Goal: Task Accomplishment & Management: Manage account settings

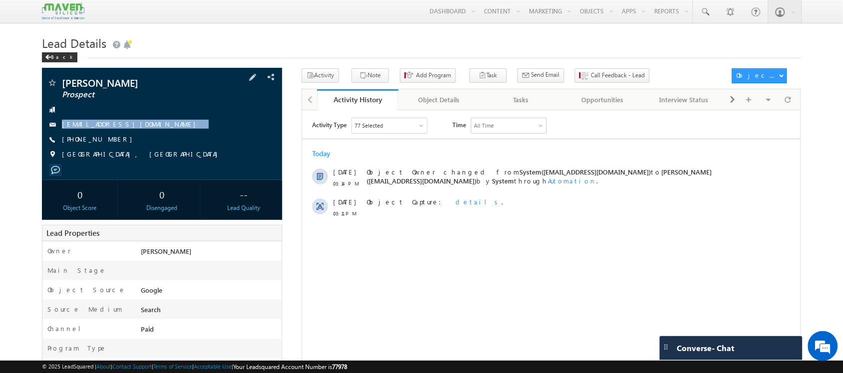
drag, startPoint x: 173, startPoint y: 120, endPoint x: 173, endPoint y: 137, distance: 17.0
click at [173, 137] on div "Anil Kumat Prospect aniljonnalagaddakumar@gmail.com +91-8374240286" at bounding box center [162, 121] width 230 height 87
copy div "[EMAIL_ADDRESS][DOMAIN_NAME]"
click at [197, 123] on div "[EMAIL_ADDRESS][DOMAIN_NAME]" at bounding box center [162, 125] width 230 height 10
drag, startPoint x: 197, startPoint y: 123, endPoint x: 151, endPoint y: 116, distance: 46.5
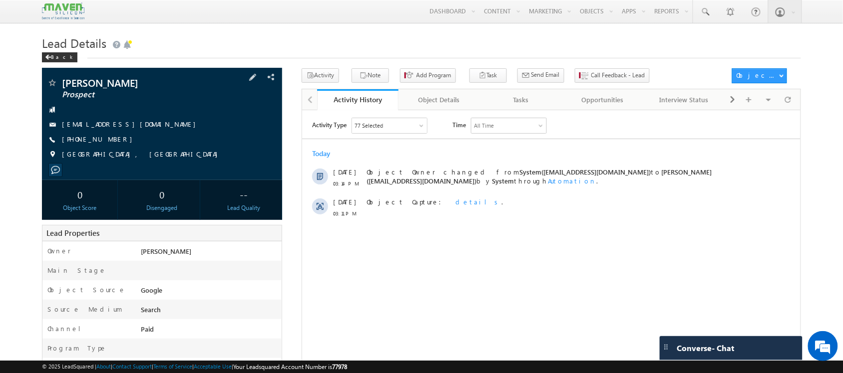
click at [151, 116] on div "Anil Kumat Prospect aniljonnalagaddakumar@gmail.com +91-8374240286" at bounding box center [162, 121] width 230 height 87
click at [788, 103] on span at bounding box center [788, 99] width 6 height 17
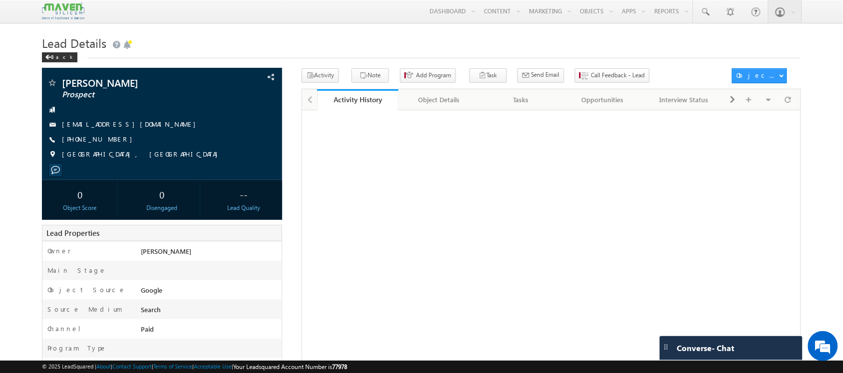
click at [590, 68] on div "Lead Details Back" at bounding box center [421, 50] width 758 height 36
click at [582, 69] on button "Call Feedback - Lead" at bounding box center [612, 75] width 75 height 14
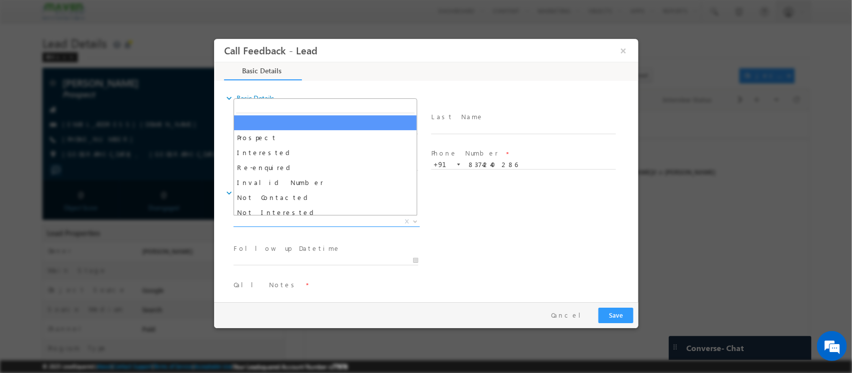
click at [292, 220] on span "X" at bounding box center [326, 222] width 186 height 10
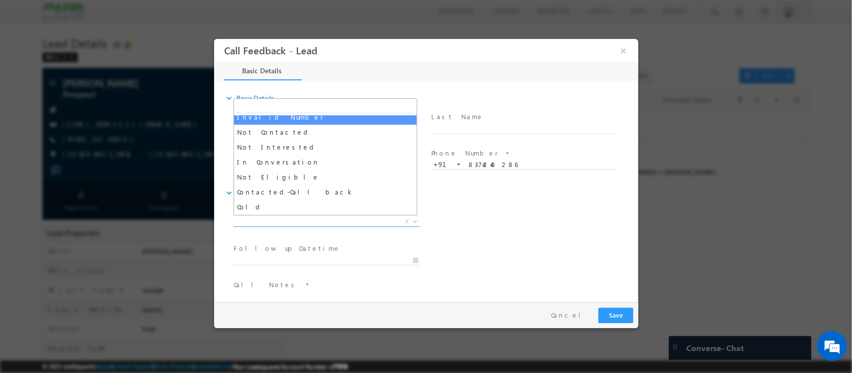
scroll to position [67, 0]
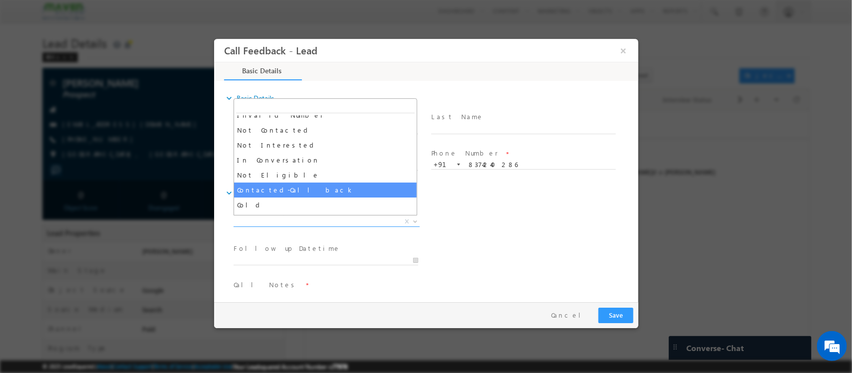
select select "Contacted-Call back"
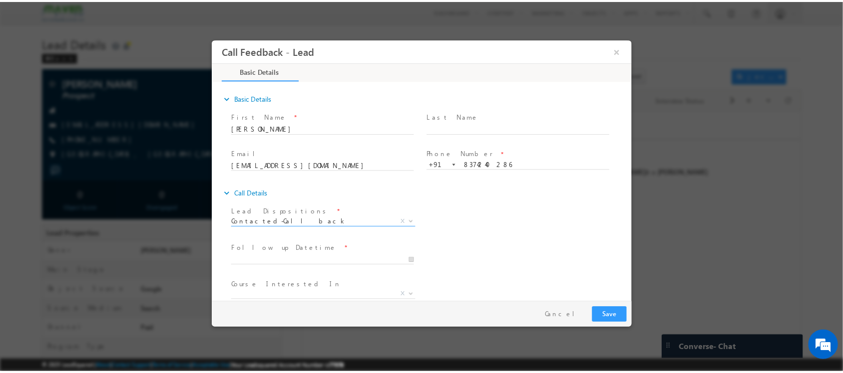
scroll to position [53, 0]
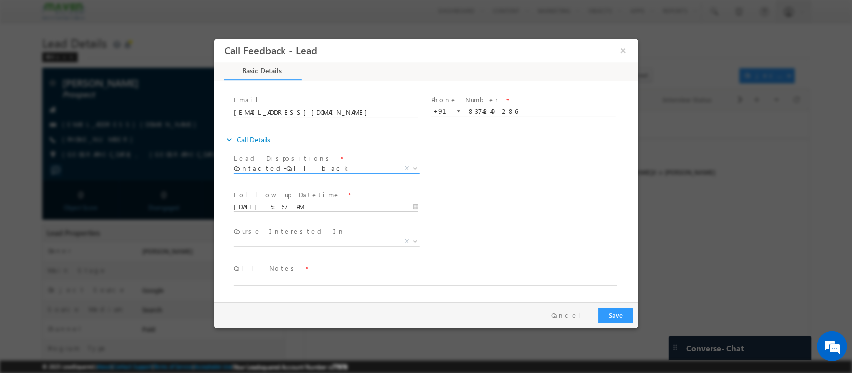
click at [285, 204] on input "04/09/2025 5:57 PM" at bounding box center [325, 208] width 185 height 10
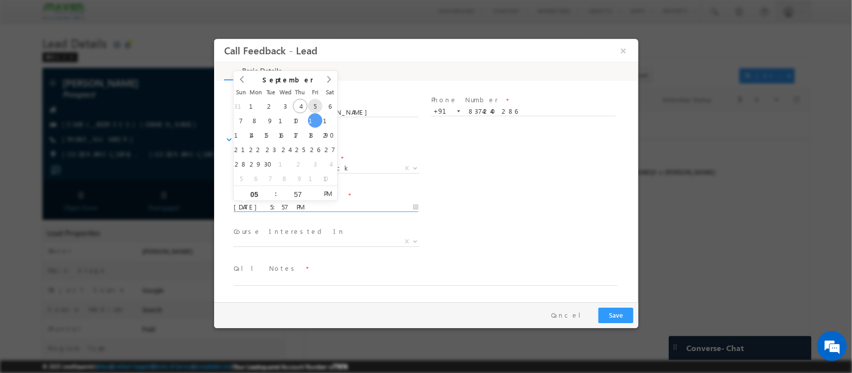
type input "05/09/2025 5:57 PM"
click at [289, 274] on span "Call Notes *" at bounding box center [419, 269] width 373 height 11
click at [287, 276] on textarea at bounding box center [425, 280] width 384 height 11
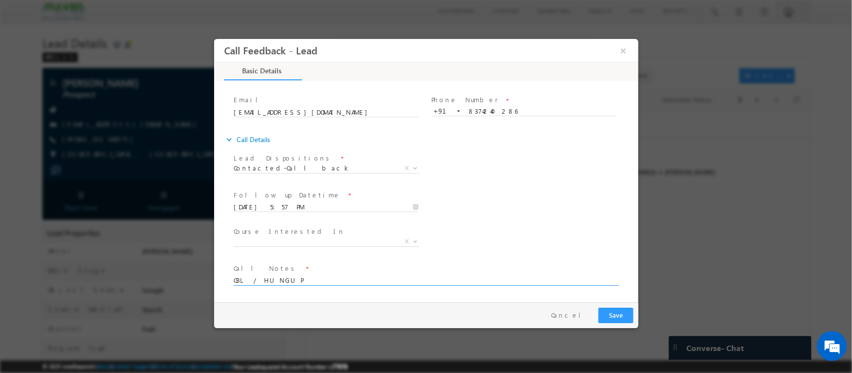
type textarea "CBL / HUNGUP"
drag, startPoint x: 614, startPoint y: 318, endPoint x: 862, endPoint y: 291, distance: 249.1
click at [614, 318] on button "Save" at bounding box center [615, 315] width 35 height 15
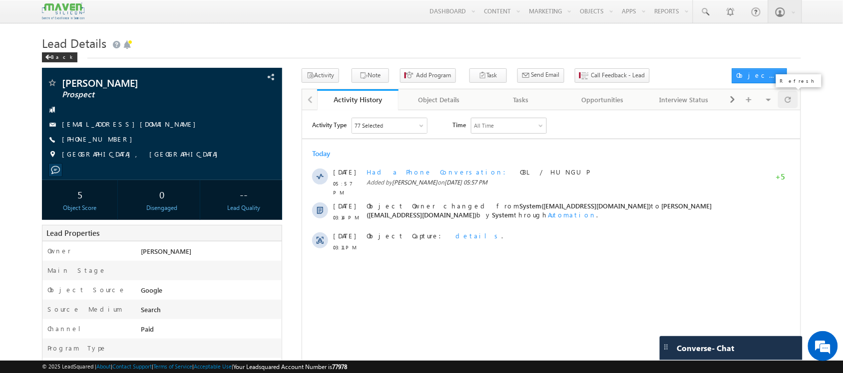
click at [792, 100] on div at bounding box center [787, 99] width 19 height 17
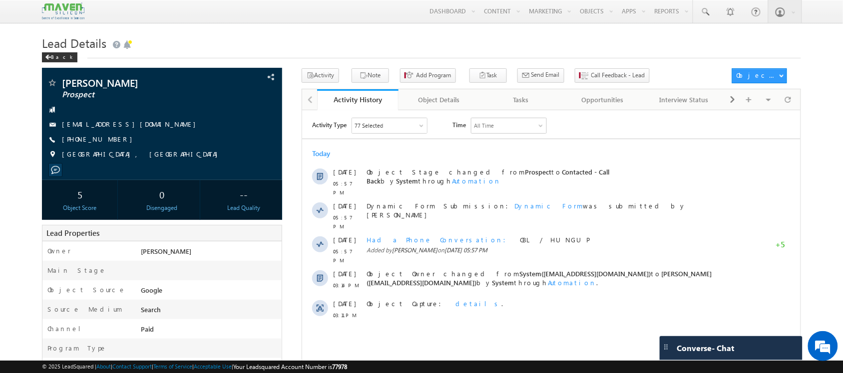
scroll to position [0, 0]
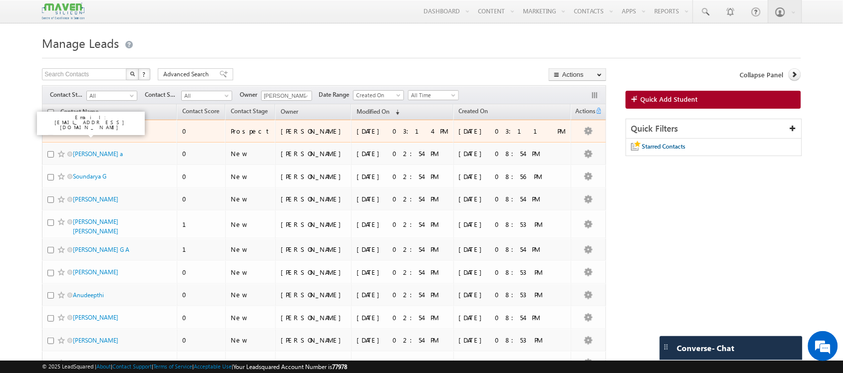
click at [93, 135] on link "[PERSON_NAME]" at bounding box center [95, 130] width 45 height 7
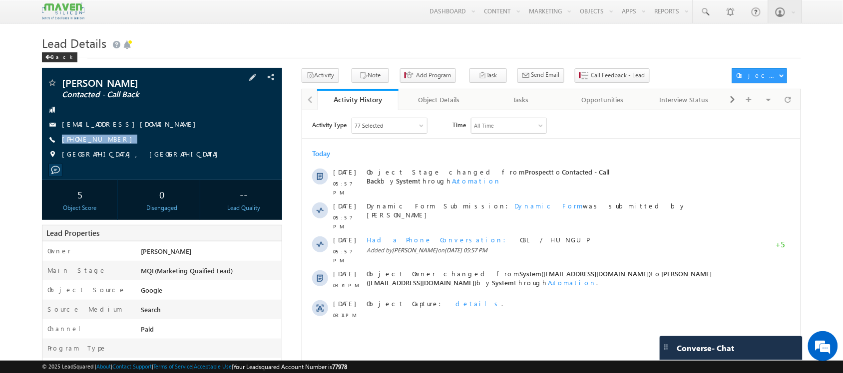
click at [114, 149] on div "[PERSON_NAME] Contacted - Call Back [EMAIL_ADDRESS][DOMAIN_NAME] [PHONE_NUMBER]" at bounding box center [162, 121] width 230 height 87
copy div "[PHONE_NUMBER]"
click at [792, 106] on div at bounding box center [787, 99] width 19 height 17
drag, startPoint x: 179, startPoint y: 120, endPoint x: 189, endPoint y: 133, distance: 16.8
click at [189, 133] on div "[PERSON_NAME] Contacted - Call Back [EMAIL_ADDRESS][DOMAIN_NAME] [PHONE_NUMBER]" at bounding box center [162, 121] width 230 height 87
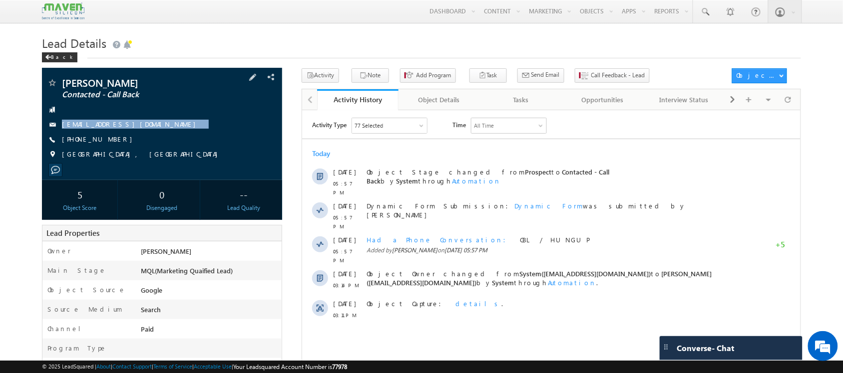
click at [189, 133] on div "[PERSON_NAME] Contacted - Call Back [EMAIL_ADDRESS][DOMAIN_NAME] [PHONE_NUMBER]" at bounding box center [162, 121] width 230 height 87
drag, startPoint x: 195, startPoint y: 117, endPoint x: 206, endPoint y: 138, distance: 23.0
click at [206, 138] on div "Anil Kumat Contacted - Call Back aniljonnalagaddakumar@gmail.com +91-8374240286" at bounding box center [162, 121] width 230 height 87
copy div "aniljonnalagaddakumar@gmail.com"
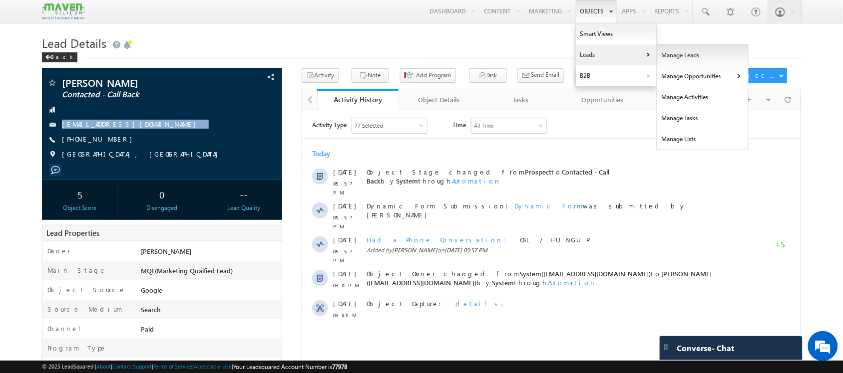
click at [697, 63] on link "Manage Leads" at bounding box center [702, 55] width 91 height 21
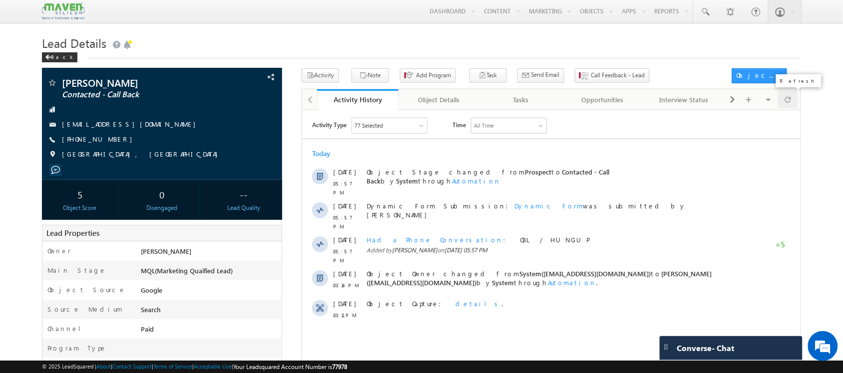
click at [789, 102] on span at bounding box center [788, 99] width 6 height 17
drag, startPoint x: 126, startPoint y: 141, endPoint x: 110, endPoint y: 147, distance: 17.1
click at [110, 147] on div "[PERSON_NAME] Contacted - Call Back [EMAIL_ADDRESS][DOMAIN_NAME] [PHONE_NUMBER]" at bounding box center [162, 121] width 230 height 87
copy div "[PHONE_NUMBER]"
click at [793, 103] on div at bounding box center [787, 99] width 19 height 17
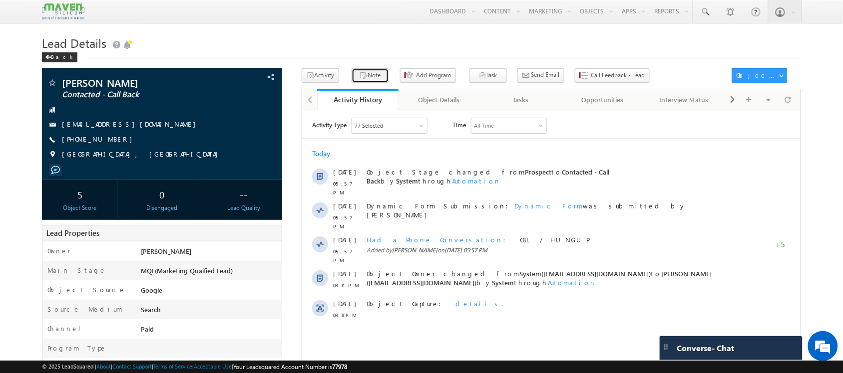
click at [352, 78] on button "Note" at bounding box center [369, 75] width 37 height 14
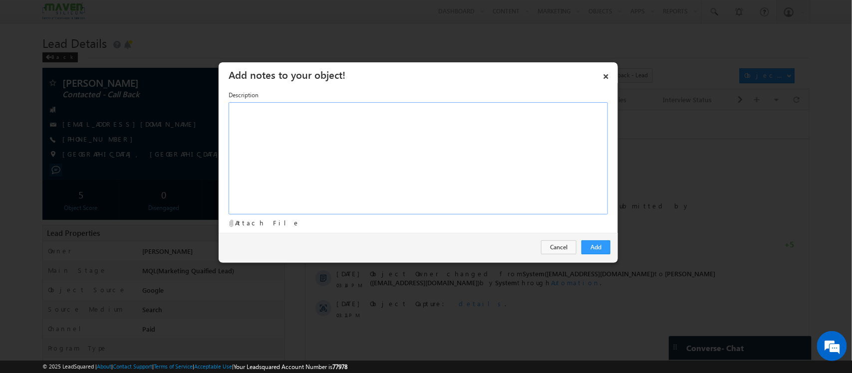
click at [416, 149] on div "Rich Text Editor, Description-inline-editor-div" at bounding box center [418, 158] width 379 height 112
paste div "Rich Text Editor, Description-inline-editor-div"
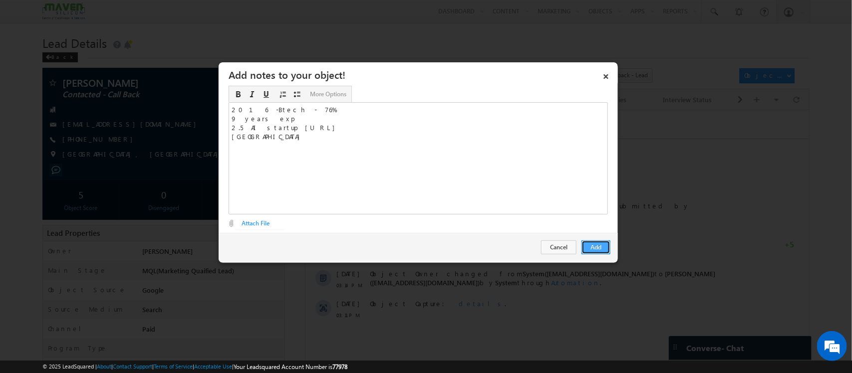
click at [586, 243] on button "Add" at bounding box center [596, 248] width 29 height 14
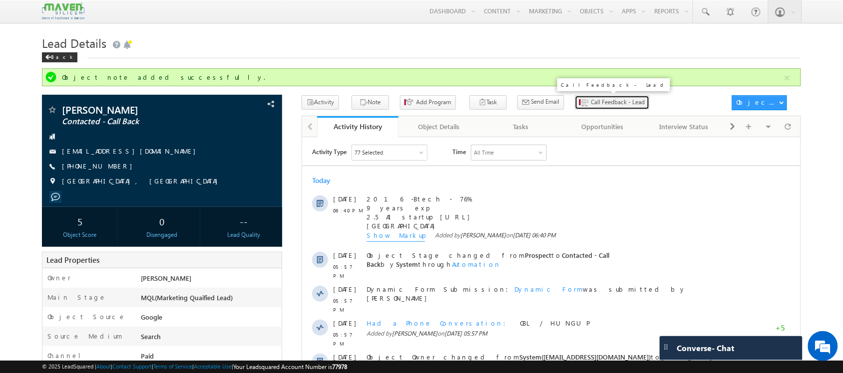
click at [591, 101] on span "Call Feedback - Lead" at bounding box center [618, 102] width 54 height 9
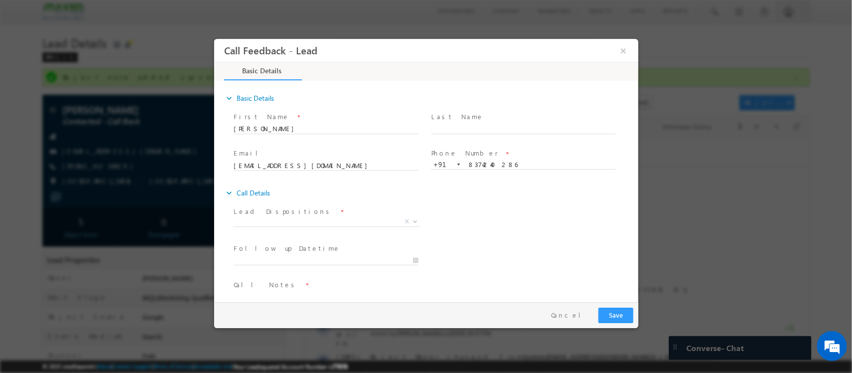
click at [348, 216] on span "Lead Dispositions *" at bounding box center [325, 212] width 184 height 11
click at [348, 217] on span "X" at bounding box center [326, 222] width 186 height 10
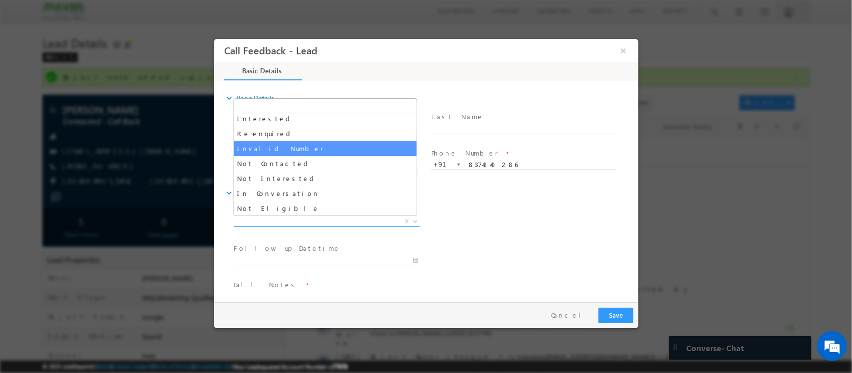
scroll to position [62, 0]
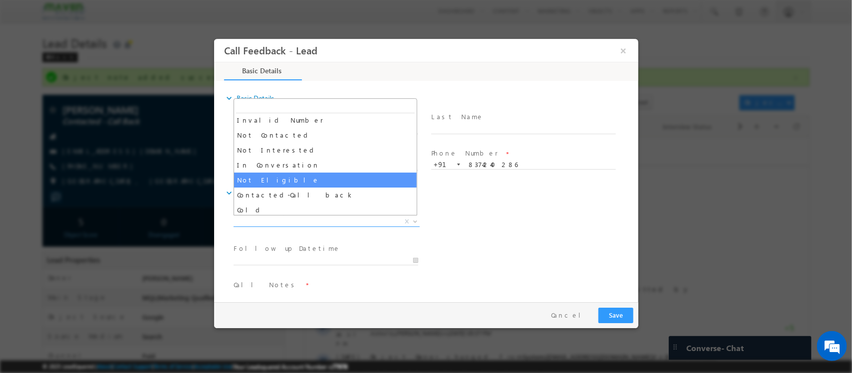
select select "Not Eligible"
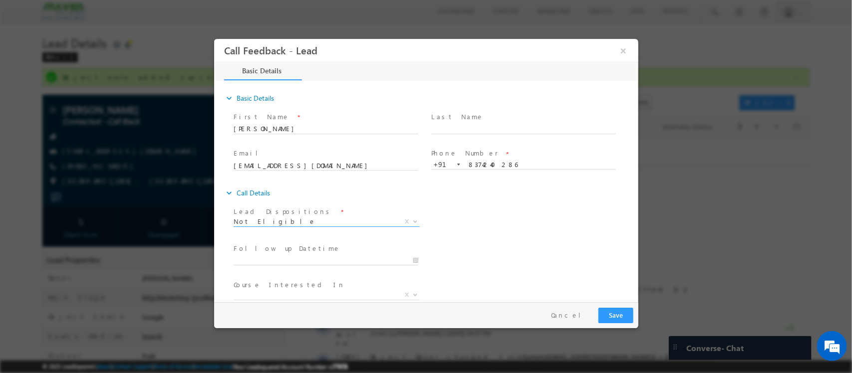
scroll to position [53, 0]
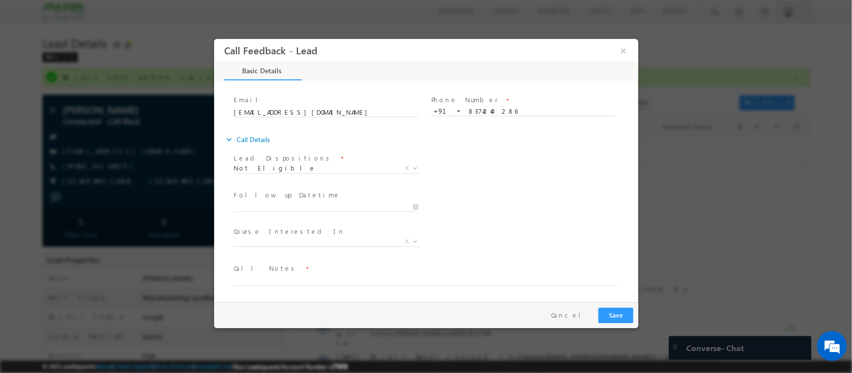
click at [363, 198] on span "Follow up Datetime *" at bounding box center [325, 195] width 184 height 11
type input "04/09/2025 6:40 PM"
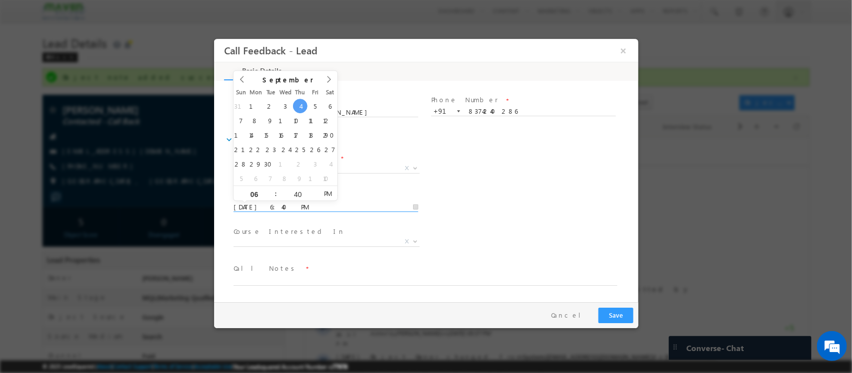
click at [363, 203] on input "04/09/2025 6:40 PM" at bounding box center [325, 208] width 185 height 10
click at [502, 162] on div "Lead Dispositions * Prospect Interested Re-enquired Invalid Number Not Contacte…" at bounding box center [434, 169] width 407 height 37
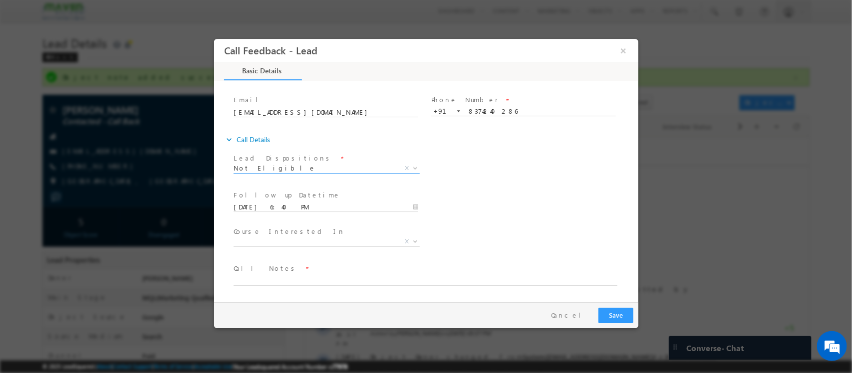
click at [302, 173] on span at bounding box center [326, 173] width 186 height 0
click at [306, 164] on span "Not Eligible" at bounding box center [314, 168] width 162 height 9
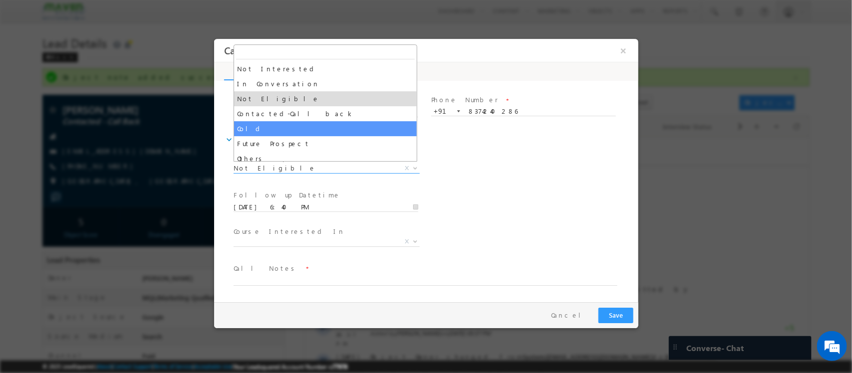
scroll to position [27, 0]
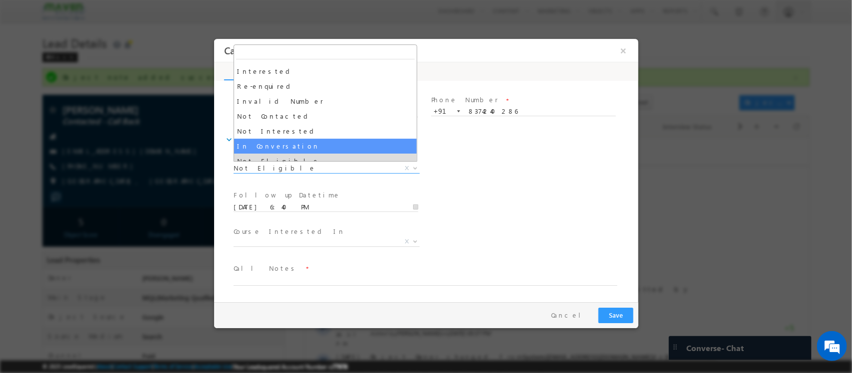
select select "In Conversation"
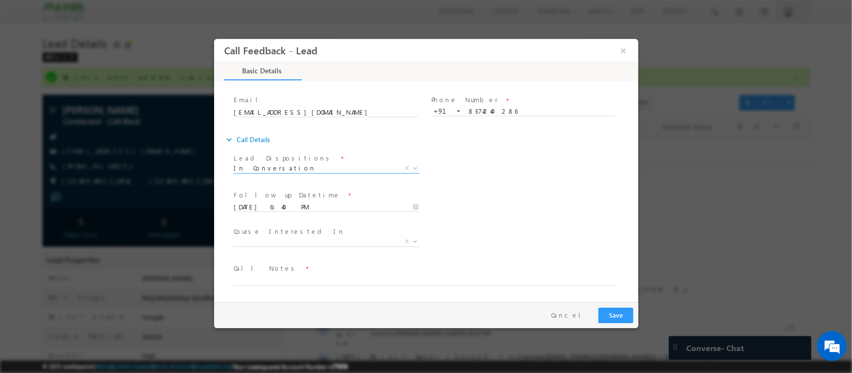
click at [334, 233] on span "Course Interested In *" at bounding box center [325, 232] width 184 height 11
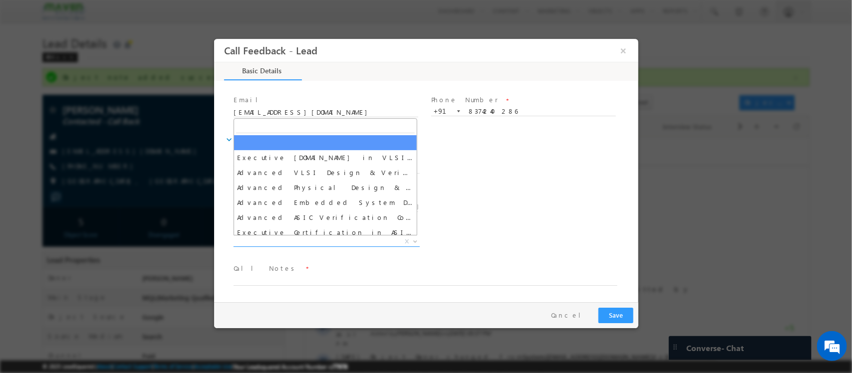
click at [332, 237] on span "X" at bounding box center [326, 242] width 186 height 10
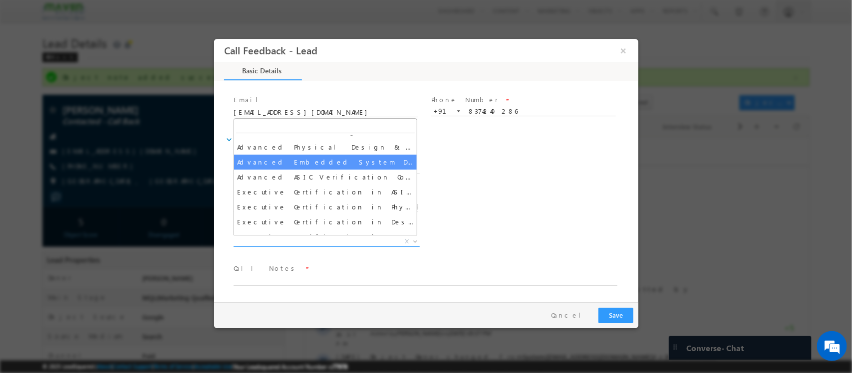
scroll to position [62, 0]
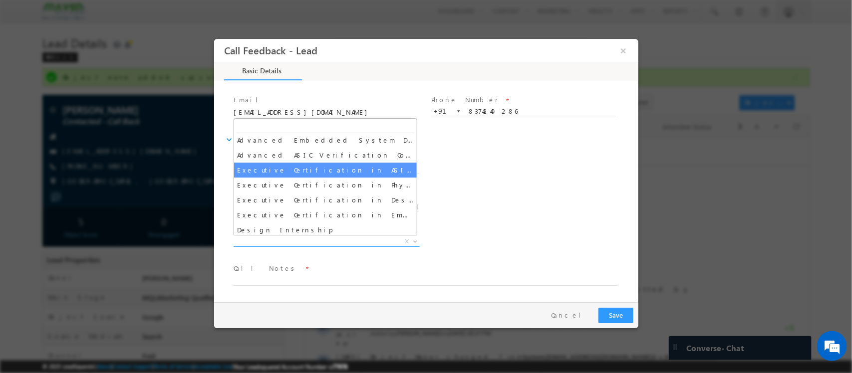
select select "Executive Certification in ASIC Verification"
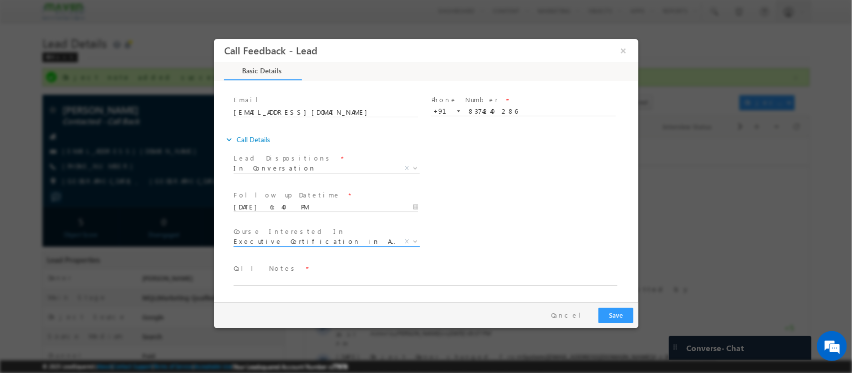
click at [337, 238] on span "Executive Certification in ASIC Verification" at bounding box center [314, 241] width 162 height 9
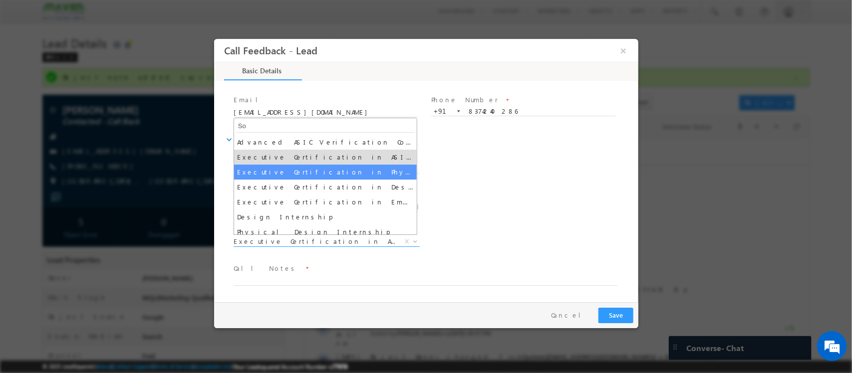
scroll to position [0, 0]
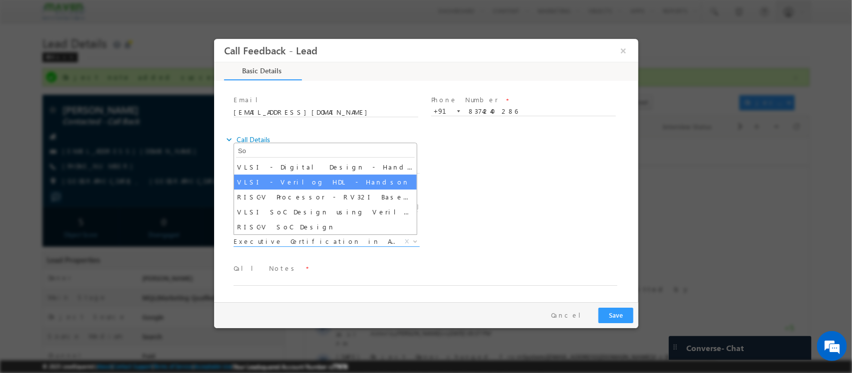
type input "S"
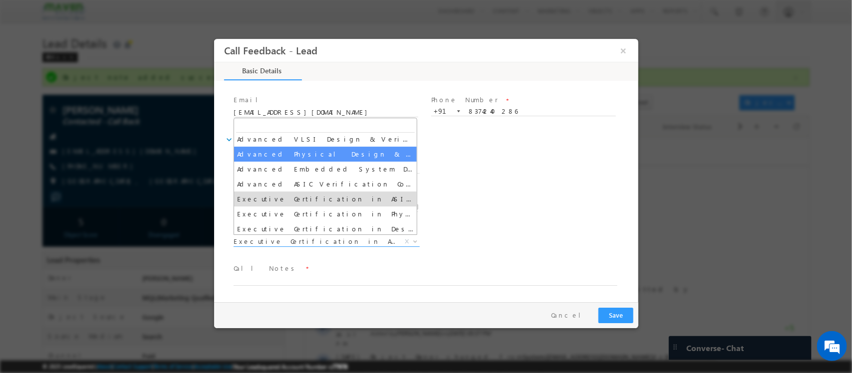
scroll to position [35, 0]
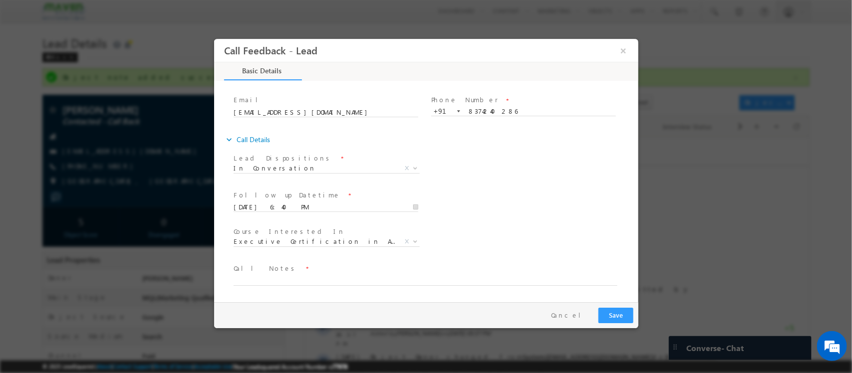
click at [325, 291] on span at bounding box center [419, 291] width 373 height 11
click at [324, 279] on textarea at bounding box center [425, 280] width 384 height 11
paste textarea "2016 -Btech - 76% 9 years exp 2.5 AI startup core.AI Hyderabad"
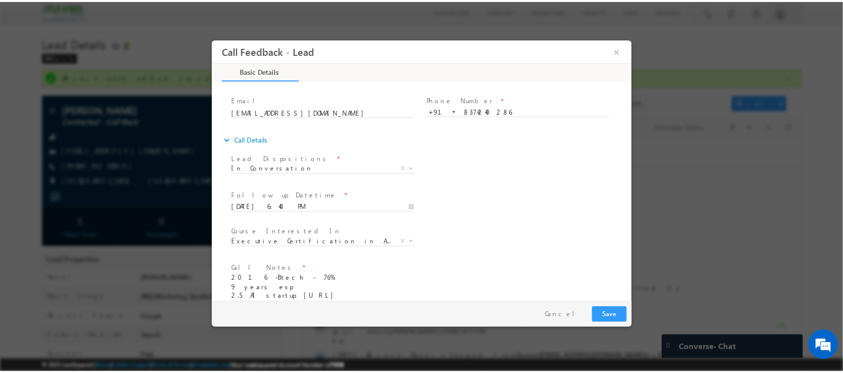
scroll to position [79, 0]
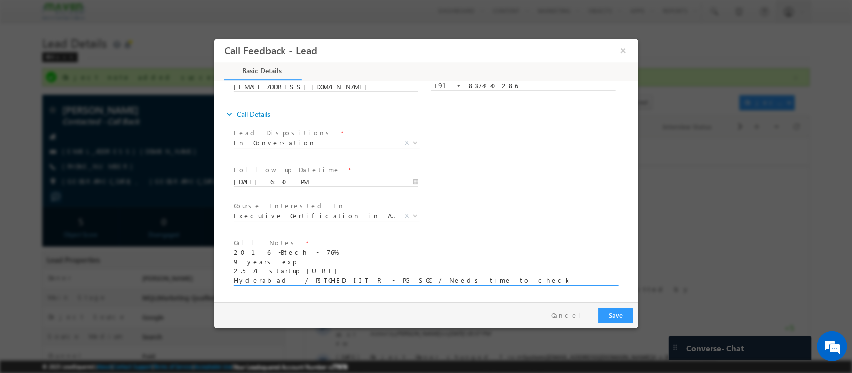
type textarea "2016 -Btech - 76% 9 years exp 2.5 AI startup core.AI Hyderabad / PITCHED IIT R …"
click at [621, 314] on button "Save" at bounding box center [615, 315] width 35 height 15
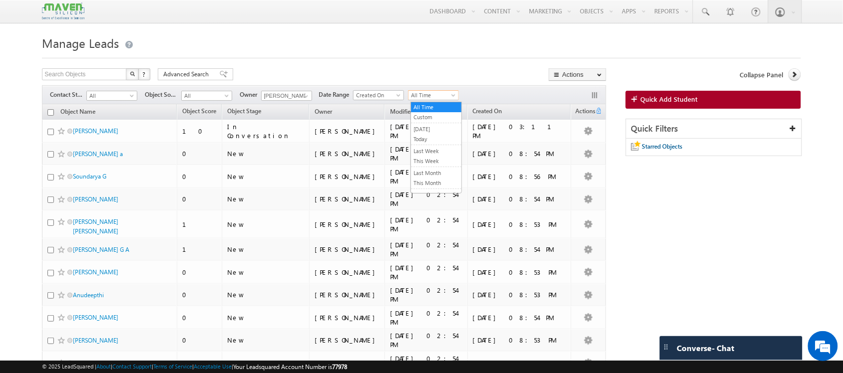
click at [432, 96] on span "All Time" at bounding box center [431, 95] width 47 height 9
click at [432, 182] on link "This Month" at bounding box center [436, 183] width 50 height 9
click at [266, 114] on link "Object Stage" at bounding box center [244, 112] width 44 height 13
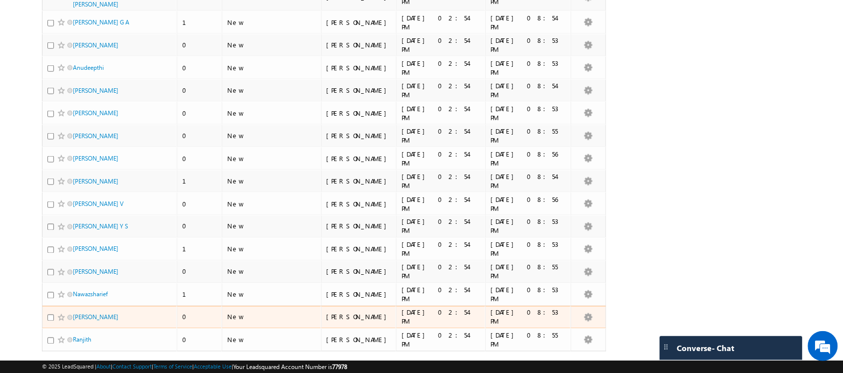
scroll to position [410, 0]
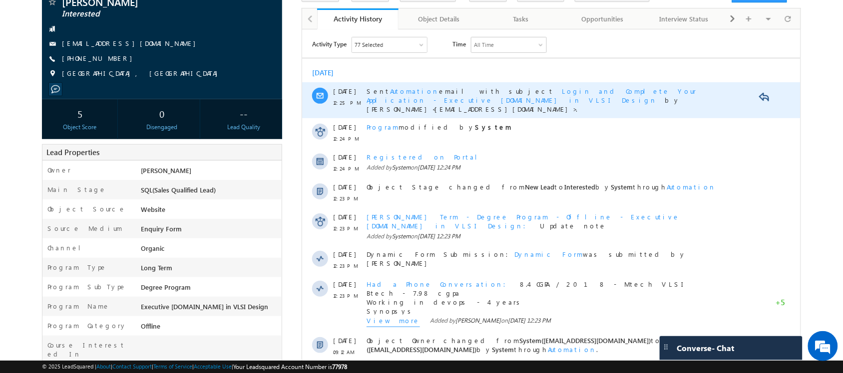
scroll to position [250, 0]
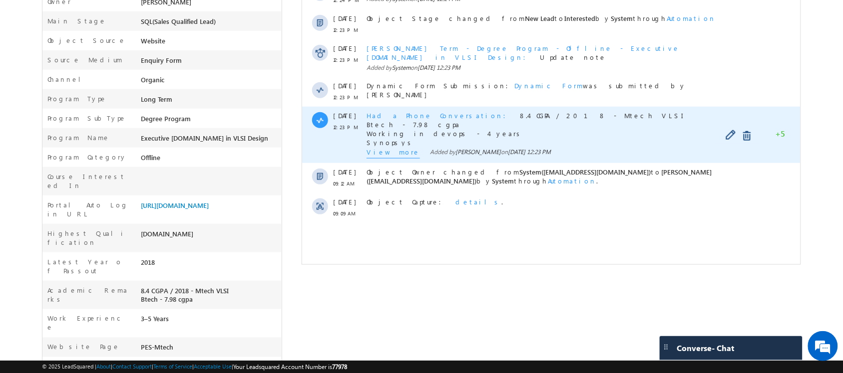
click at [376, 148] on span "View more" at bounding box center [392, 153] width 53 height 11
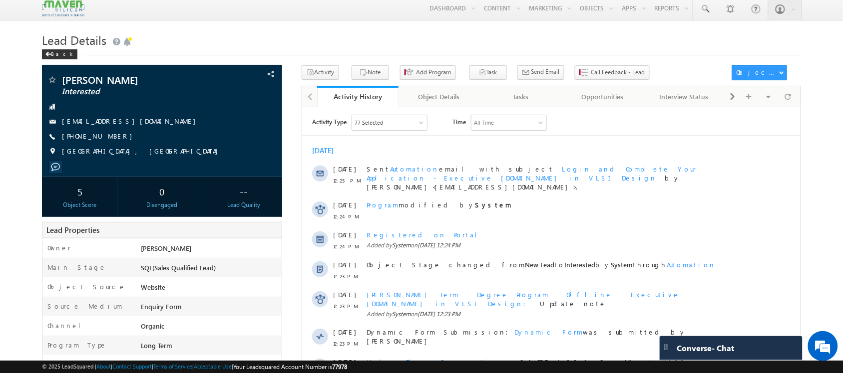
scroll to position [0, 0]
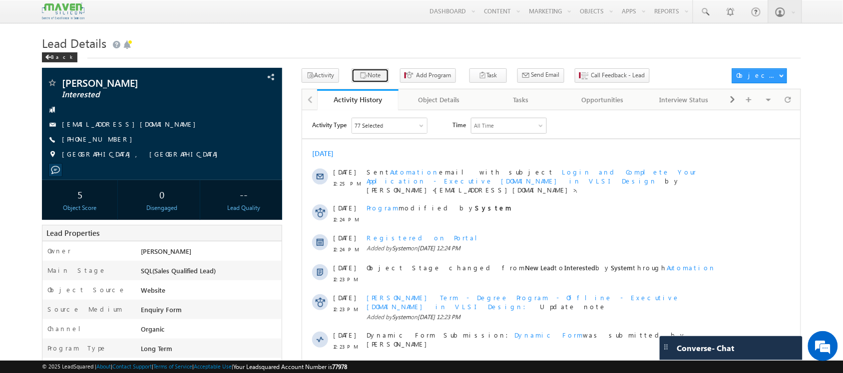
click at [370, 76] on button "Note" at bounding box center [369, 75] width 37 height 14
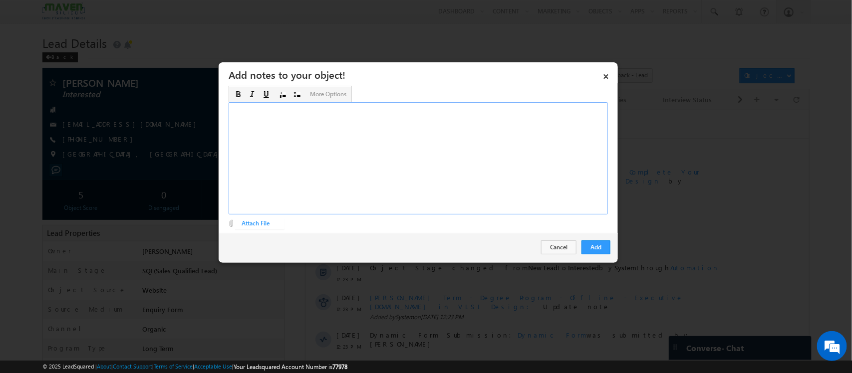
click at [447, 135] on div "Rich Text Editor, Description-inline-editor-div" at bounding box center [418, 158] width 379 height 112
click at [596, 248] on button "Add" at bounding box center [596, 248] width 29 height 14
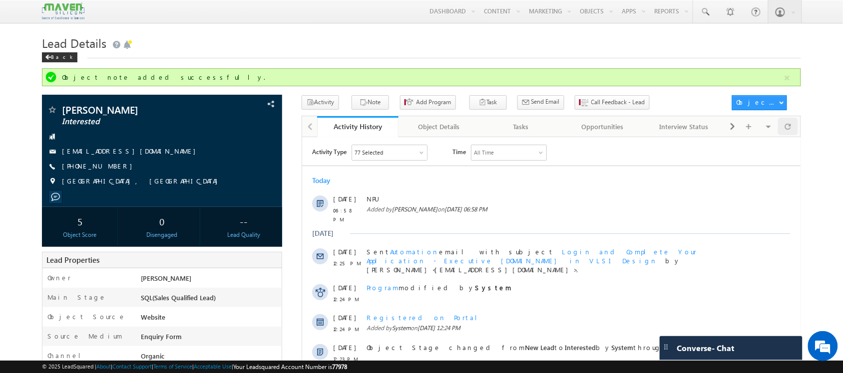
drag, startPoint x: 812, startPoint y: 130, endPoint x: 794, endPoint y: 131, distance: 17.5
click at [794, 131] on body "Menu [GEOGRAPHIC_DATA] lsq6@ maven -sili con.c om" at bounding box center [421, 358] width 843 height 717
click at [794, 131] on div at bounding box center [787, 126] width 19 height 17
